Goal: Information Seeking & Learning: Find specific fact

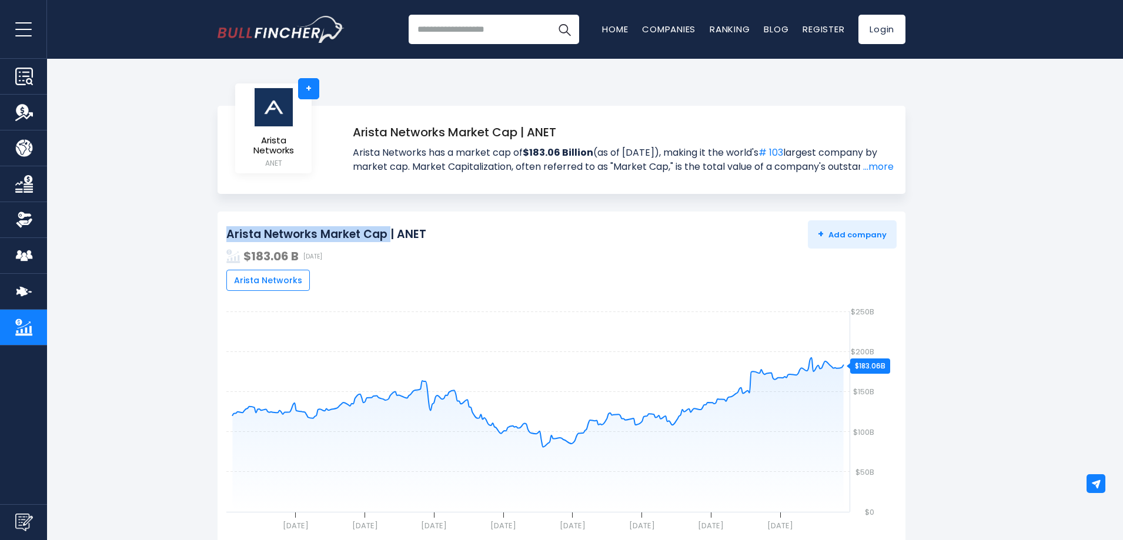
drag, startPoint x: 230, startPoint y: 231, endPoint x: 388, endPoint y: 230, distance: 157.6
click at [388, 230] on h2 "Arista Networks Market Cap | ANET" at bounding box center [326, 235] width 200 height 15
copy h2 "Arista Networks Market Cap"
click at [397, 236] on h2 "Arista Networks Market Cap | ANET" at bounding box center [326, 235] width 200 height 15
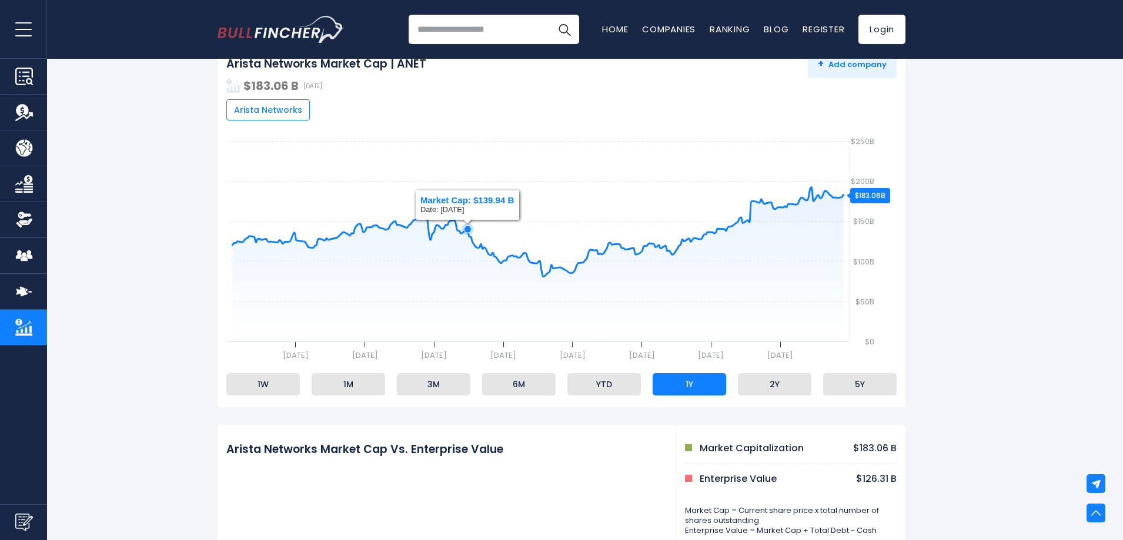
scroll to position [118, 0]
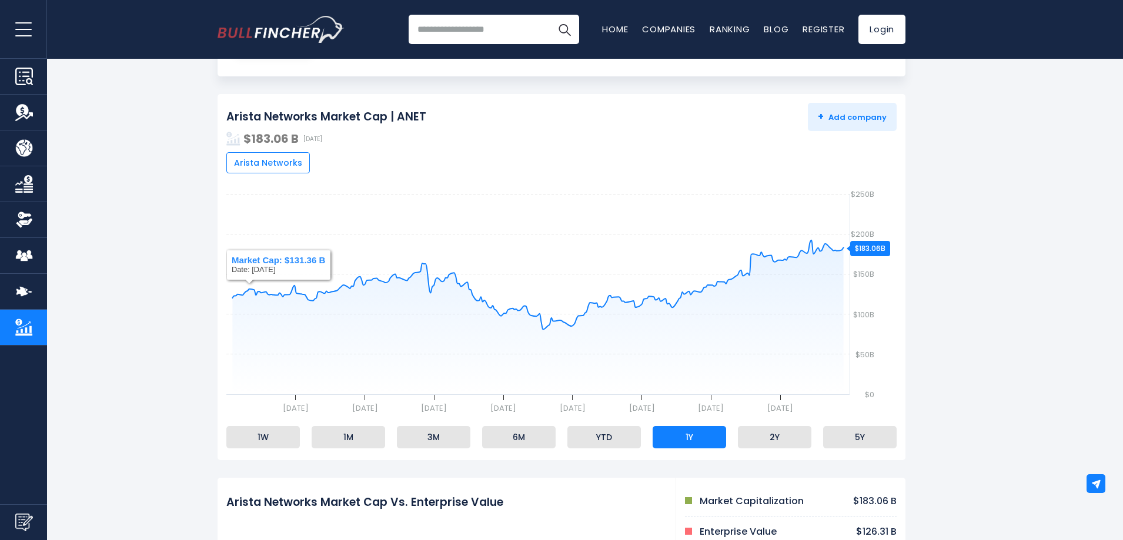
drag, startPoint x: 233, startPoint y: 116, endPoint x: 389, endPoint y: 121, distance: 155.3
click at [389, 121] on h2 "Arista Networks Market Cap | ANET" at bounding box center [326, 117] width 200 height 15
copy h2 "rista Networks Market Cap"
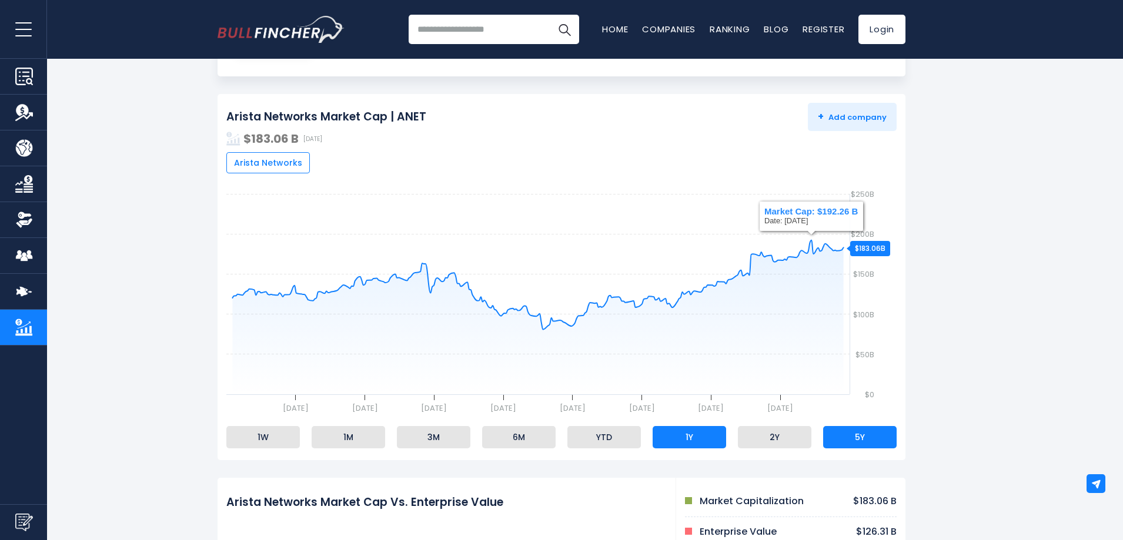
click at [878, 440] on li "5Y" at bounding box center [860, 437] width 74 height 22
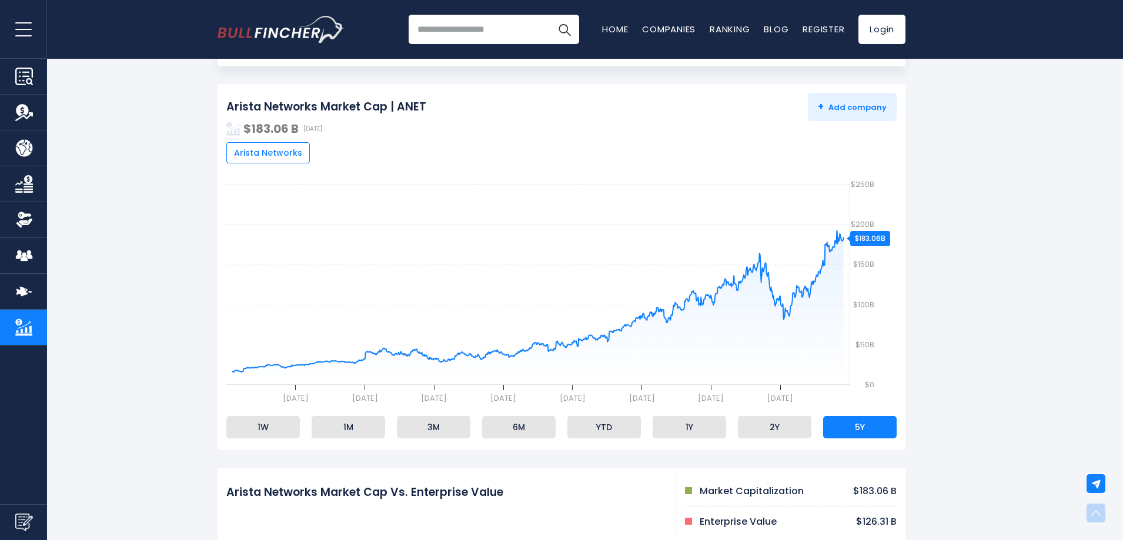
scroll to position [114, 0]
